Goal: Task Accomplishment & Management: Manage account settings

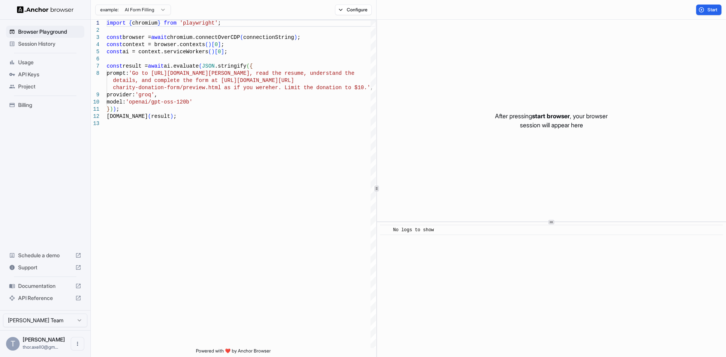
click at [34, 105] on span "Billing" at bounding box center [49, 105] width 63 height 8
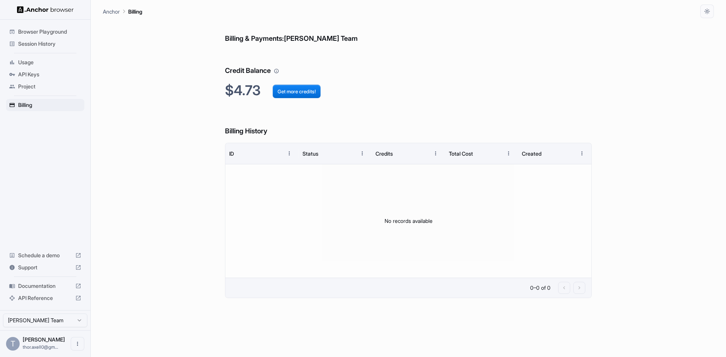
click at [36, 41] on span "Session History" at bounding box center [49, 44] width 63 height 8
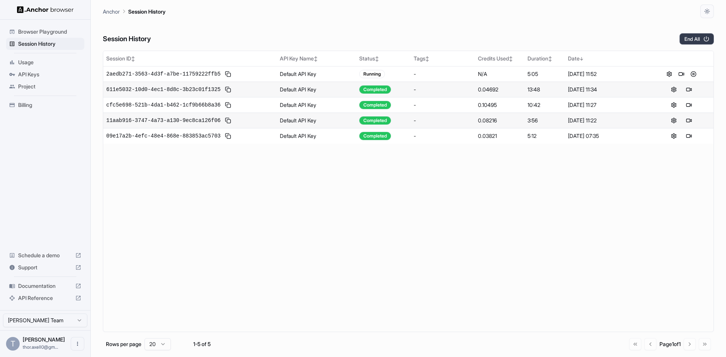
click at [699, 42] on button "End All" at bounding box center [696, 38] width 34 height 11
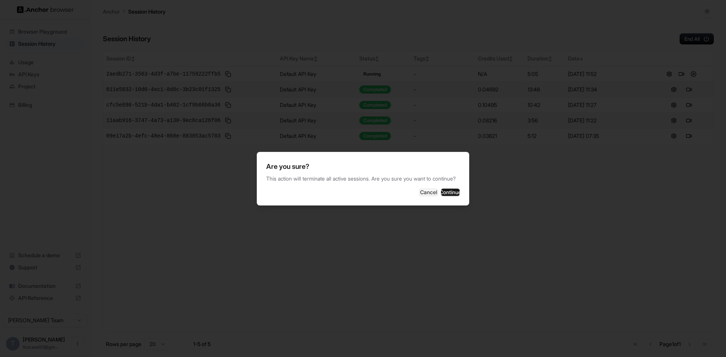
drag, startPoint x: 450, startPoint y: 199, endPoint x: 415, endPoint y: 172, distance: 43.6
click at [449, 196] on button "Continue" at bounding box center [450, 193] width 19 height 8
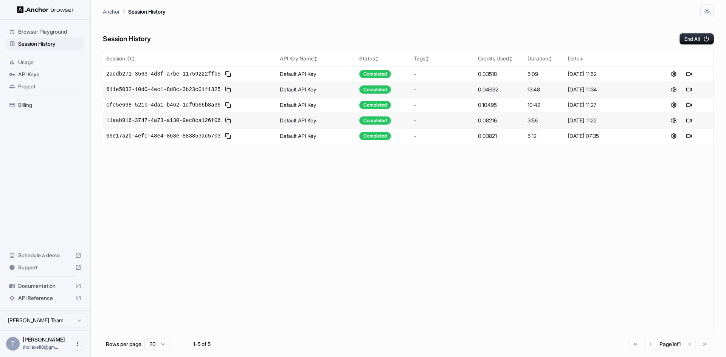
click at [220, 248] on div "Session ID ↕ API Key Name ↕ Status ↕ Tags ↕ Credits Used ↕ Duration ↕ Date ↓ 2a…" at bounding box center [408, 192] width 611 height 282
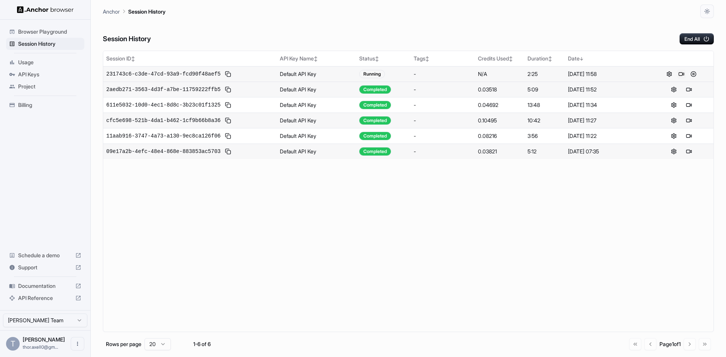
click at [682, 75] on button at bounding box center [681, 74] width 9 height 9
click at [693, 74] on button at bounding box center [693, 74] width 9 height 9
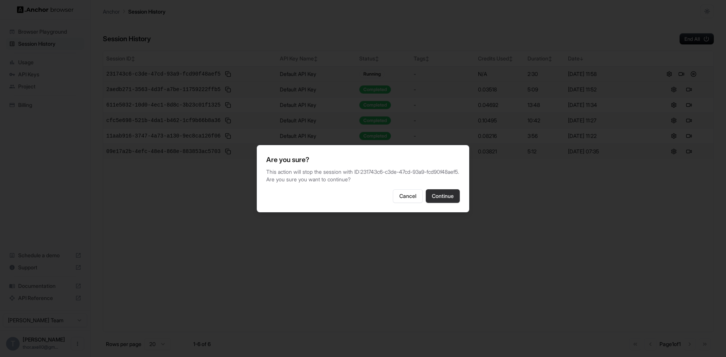
click at [443, 203] on button "Continue" at bounding box center [443, 196] width 34 height 14
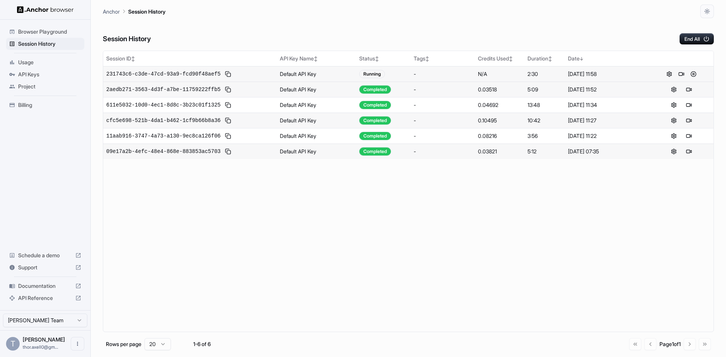
click at [477, 264] on div "Session ID ↕ API Key Name ↕ Status ↕ Tags ↕ Credits Used ↕ Duration ↕ Date ↓ 23…" at bounding box center [408, 192] width 611 height 282
click at [687, 75] on button at bounding box center [688, 74] width 9 height 9
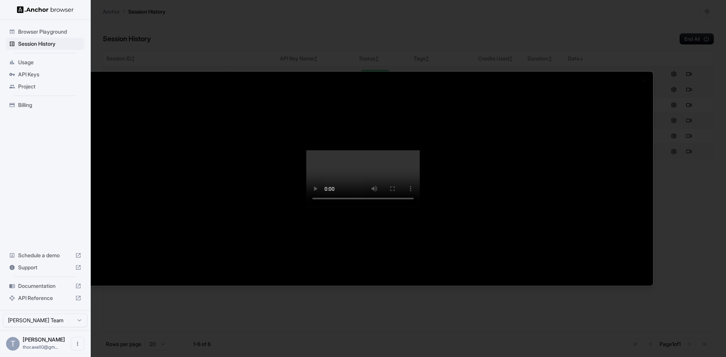
click at [296, 2] on div at bounding box center [363, 178] width 726 height 357
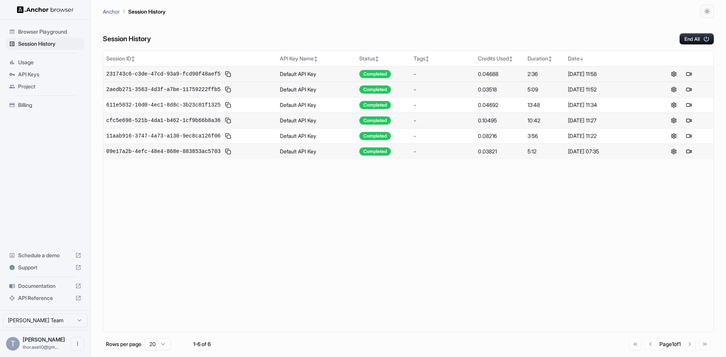
click at [687, 74] on button at bounding box center [688, 74] width 9 height 9
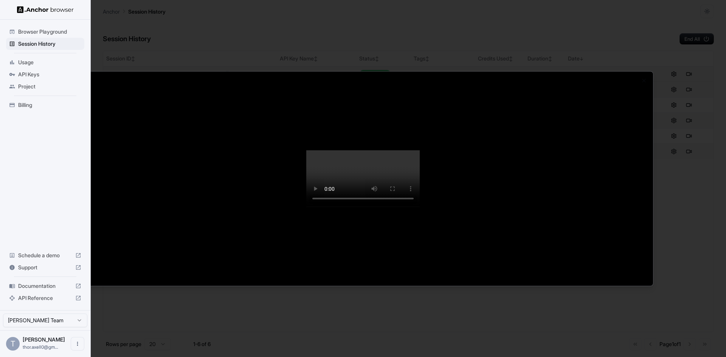
click at [425, 9] on div at bounding box center [363, 178] width 726 height 357
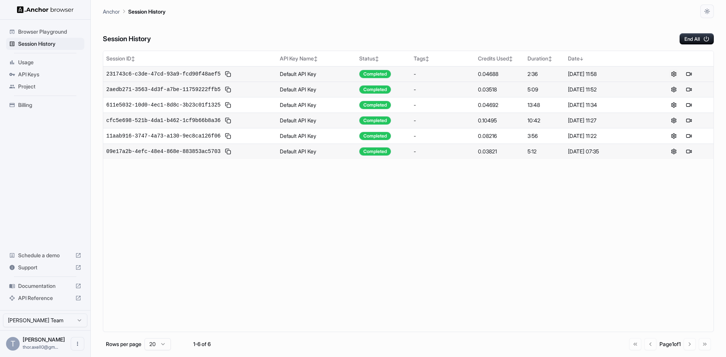
click at [676, 74] on button at bounding box center [673, 74] width 9 height 9
click at [675, 72] on button at bounding box center [673, 74] width 9 height 9
click at [334, 250] on div "Session ID ↕ API Key Name ↕ Status ↕ Tags ↕ Credits Used ↕ Duration ↕ Date ↓ 23…" at bounding box center [408, 192] width 611 height 282
drag, startPoint x: 185, startPoint y: 271, endPoint x: 183, endPoint y: 267, distance: 4.3
click at [182, 268] on div "Session ID ↕ API Key Name ↕ Status ↕ Tags ↕ Credits Used ↕ Duration ↕ Date ↓ 23…" at bounding box center [408, 192] width 611 height 282
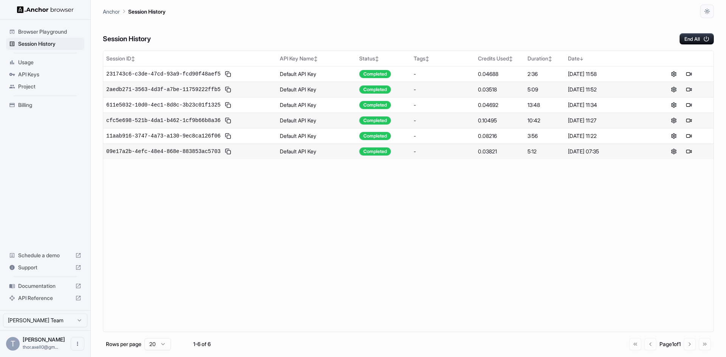
drag, startPoint x: 183, startPoint y: 278, endPoint x: 180, endPoint y: 271, distance: 7.2
click at [183, 277] on div "Session ID ↕ API Key Name ↕ Status ↕ Tags ↕ Credits Used ↕ Duration ↕ Date ↓ 23…" at bounding box center [408, 192] width 611 height 282
